Goal: Book appointment/travel/reservation

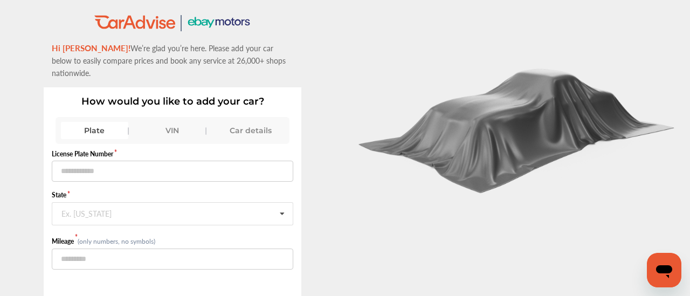
scroll to position [112, 0]
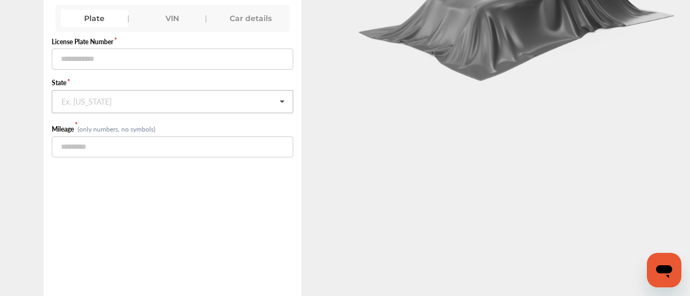
click at [84, 97] on div "Ex. [US_STATE]" at bounding box center [86, 100] width 50 height 6
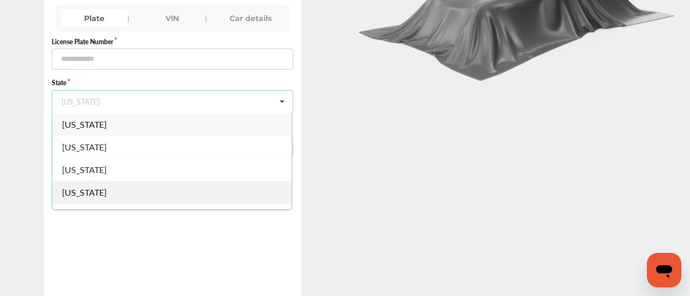
click at [79, 186] on span "[US_STATE]" at bounding box center [84, 192] width 45 height 12
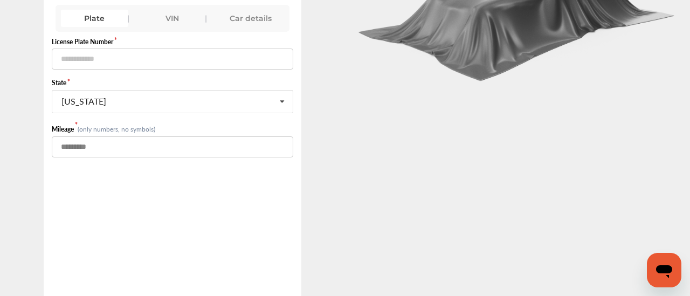
click at [79, 136] on input "number" at bounding box center [173, 146] width 242 height 21
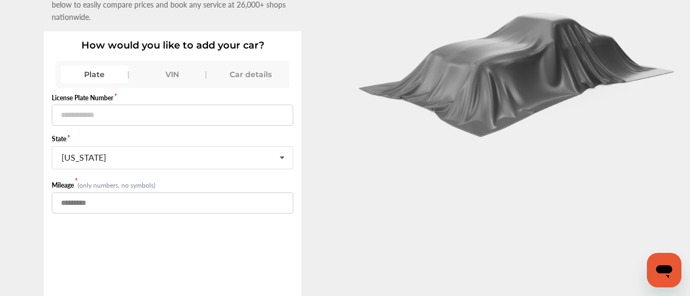
type input "******"
click at [76, 105] on input "text" at bounding box center [173, 115] width 242 height 21
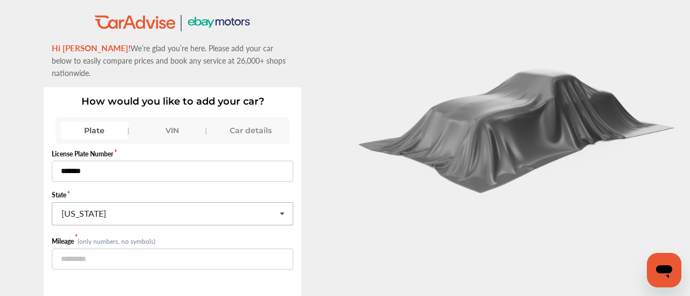
scroll to position [151, 0]
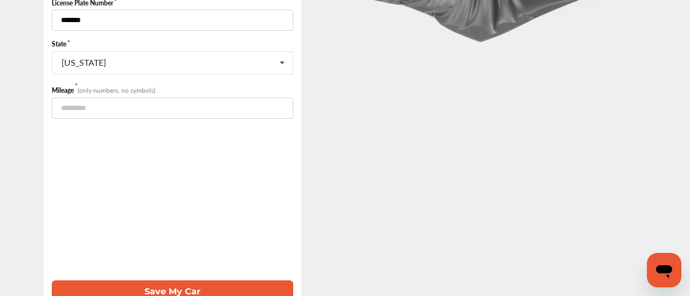
type input "*******"
click at [178, 280] on button "Save My Car" at bounding box center [173, 291] width 242 height 22
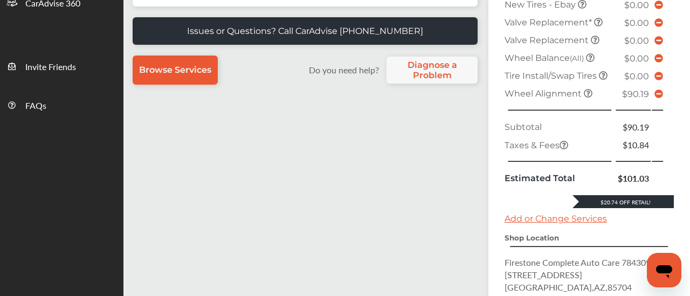
scroll to position [393, 0]
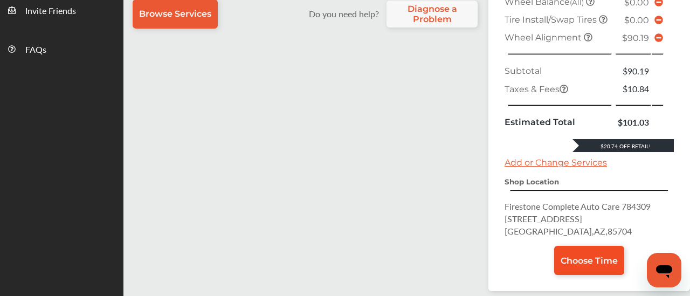
click at [583, 266] on span "Choose Time" at bounding box center [589, 261] width 57 height 10
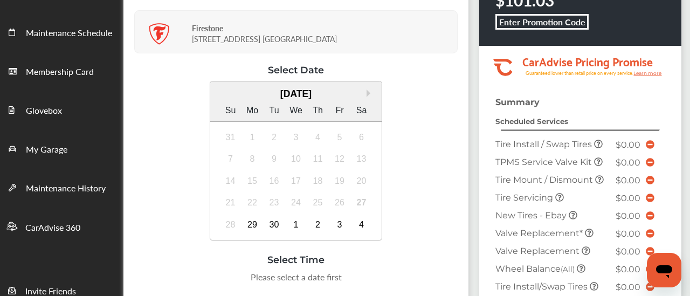
scroll to position [168, 0]
